Goal: Task Accomplishment & Management: Use online tool/utility

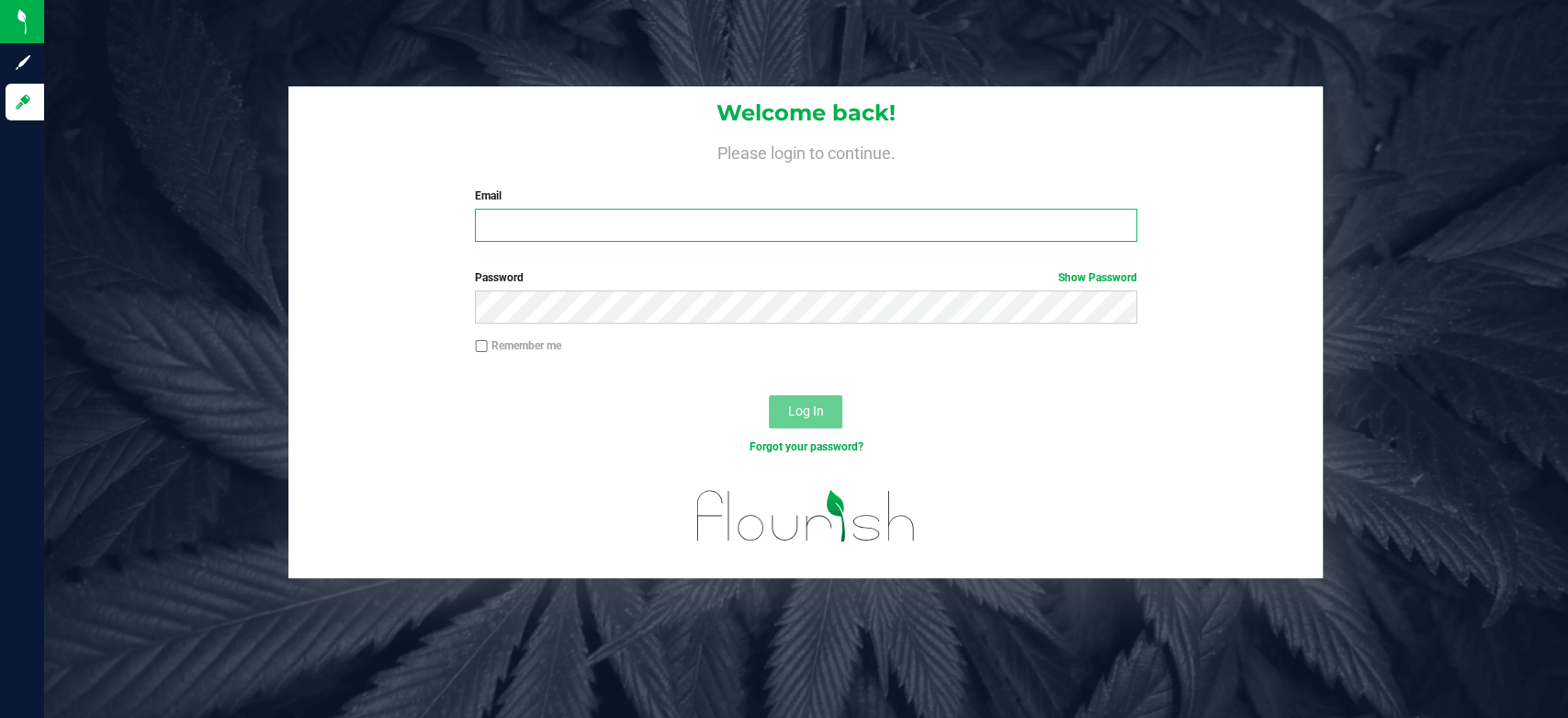
click at [688, 217] on input "Email" at bounding box center [806, 225] width 662 height 33
type input "[EMAIL_ADDRESS][DOMAIN_NAME]"
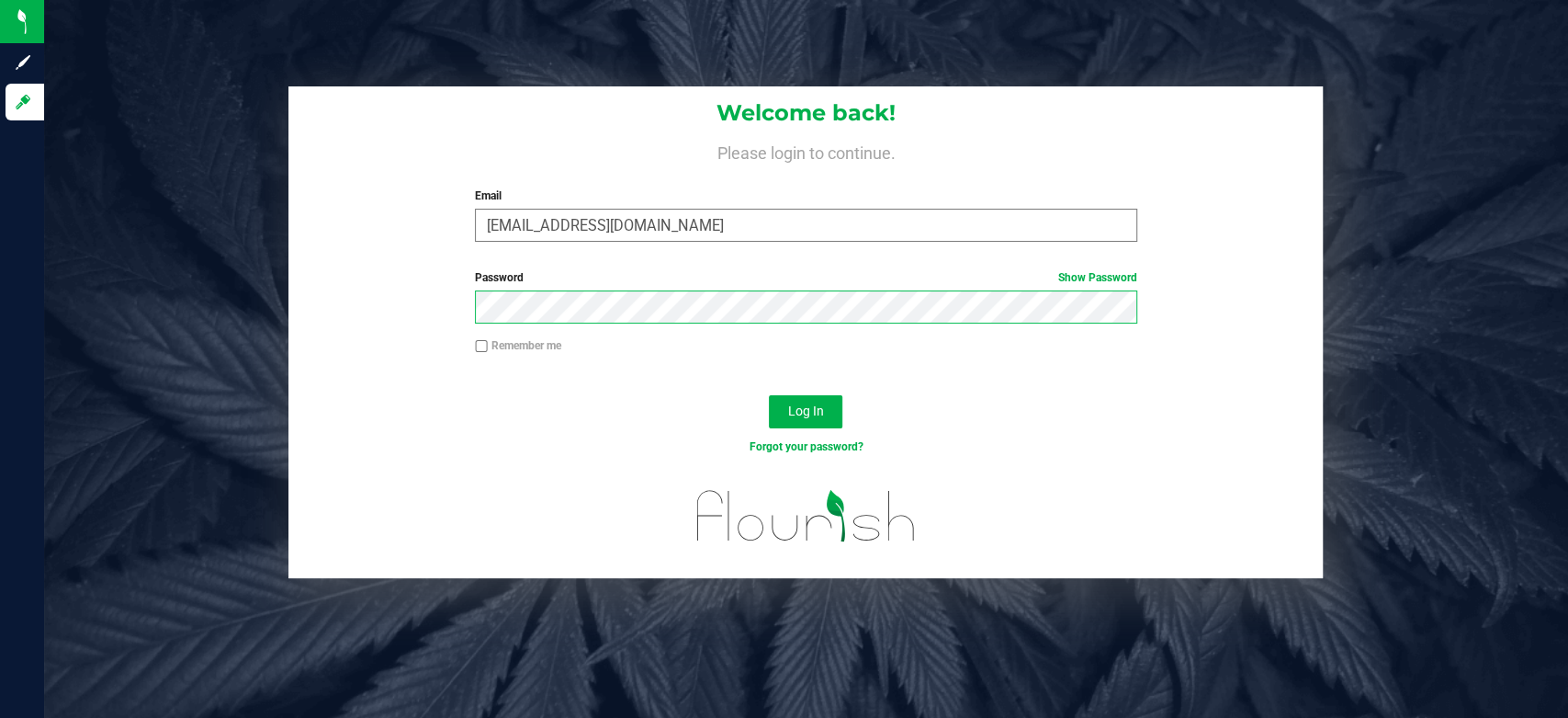
click at [769, 395] on button "Log In" at bounding box center [805, 412] width 73 height 33
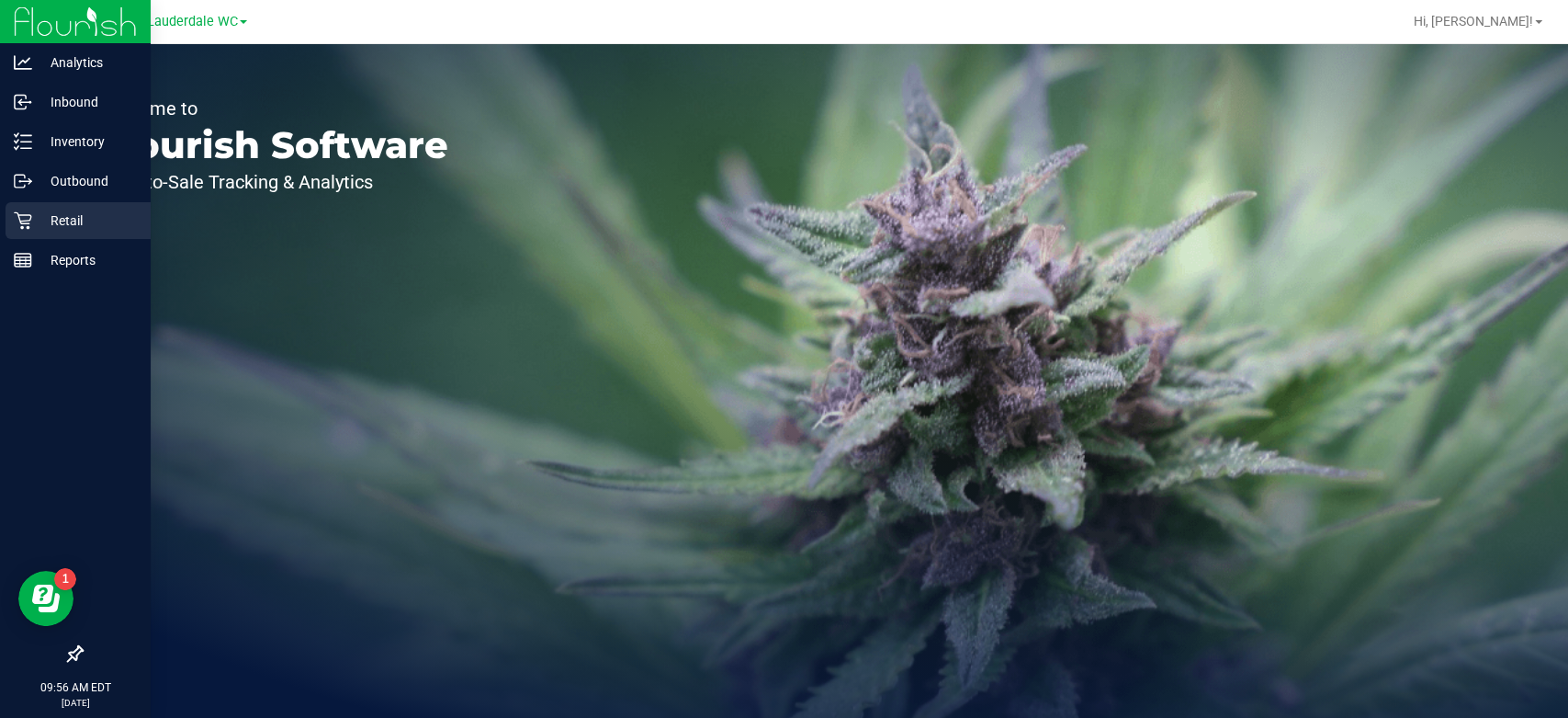
click at [32, 218] on p "Retail" at bounding box center [87, 220] width 110 height 22
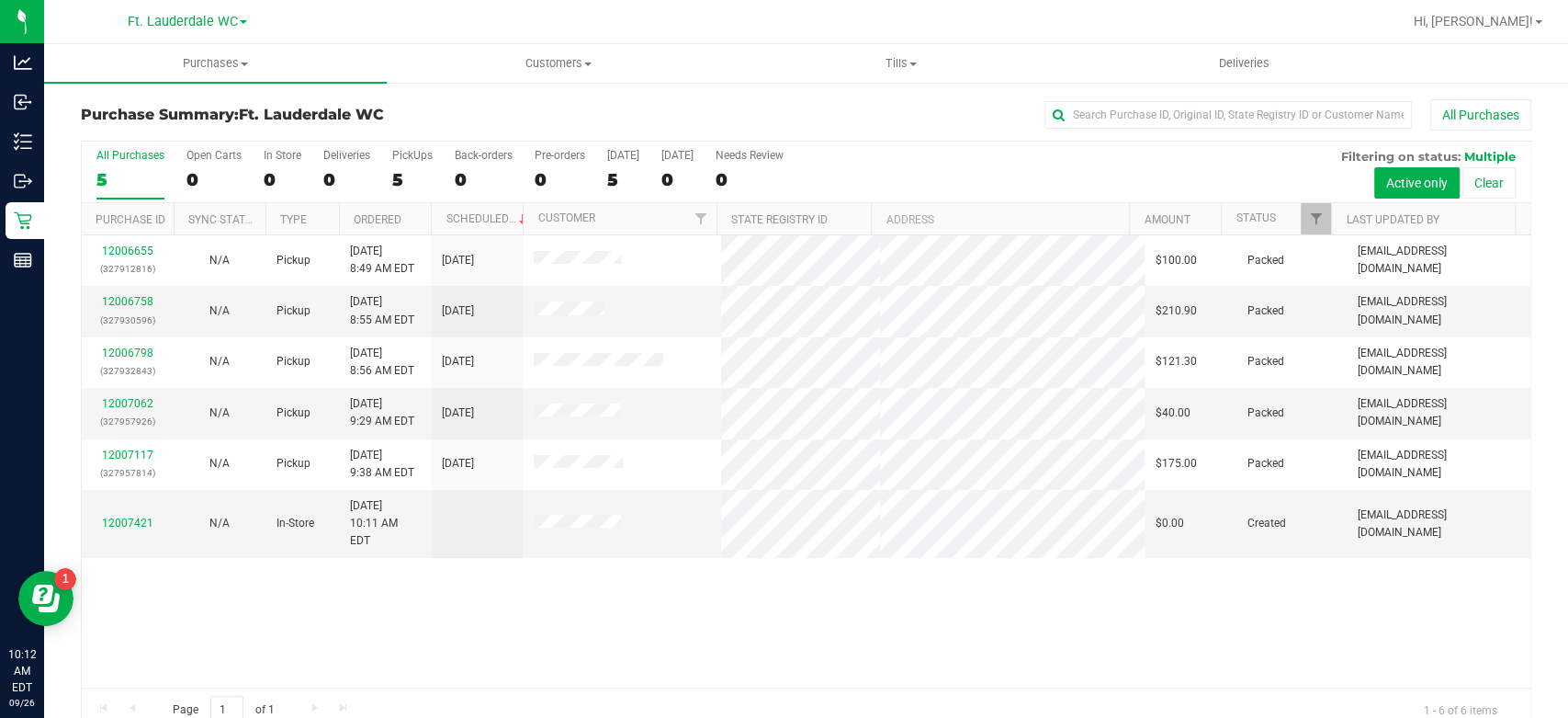
click at [401, 180] on div "5" at bounding box center [413, 180] width 41 height 21
click at [0, 0] on input "PickUps 5" at bounding box center [0, 0] width 0 height 0
